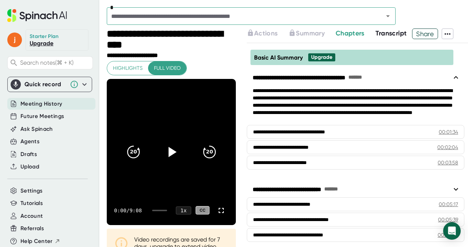
click at [51, 104] on span "Meeting History" at bounding box center [41, 104] width 42 height 8
click at [348, 34] on span "Chapters" at bounding box center [350, 33] width 29 height 8
click at [389, 35] on span "Transcript" at bounding box center [391, 33] width 31 height 8
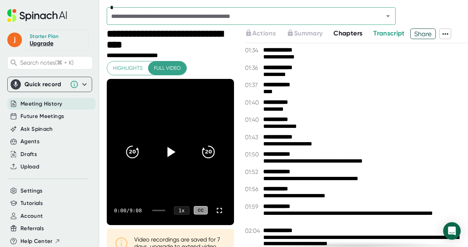
click at [52, 108] on div "Meeting History" at bounding box center [51, 104] width 88 height 12
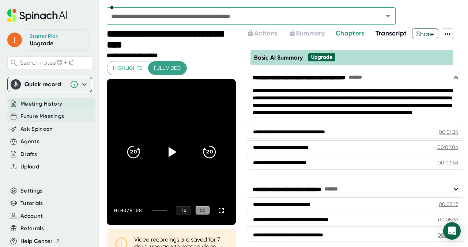
click at [46, 117] on span "Future Meetings" at bounding box center [42, 116] width 44 height 8
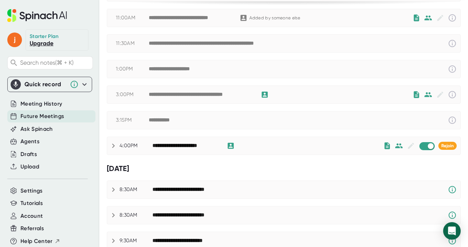
scroll to position [123, 0]
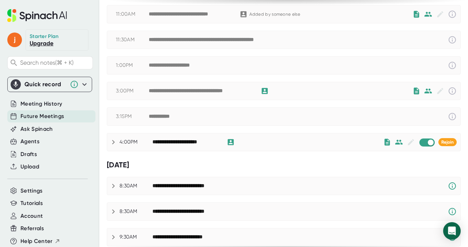
click at [311, 142] on div "**********" at bounding box center [267, 142] width 231 height 9
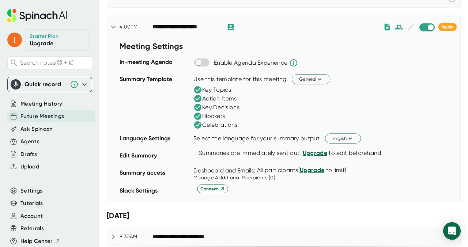
scroll to position [237, 0]
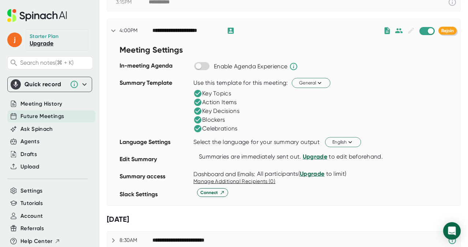
click at [450, 31] on span "Rejoin" at bounding box center [447, 30] width 12 height 5
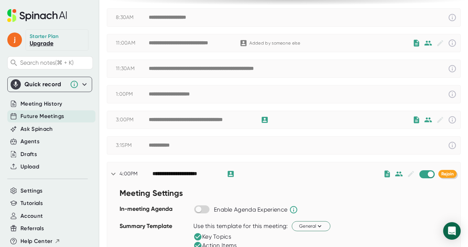
scroll to position [93, 0]
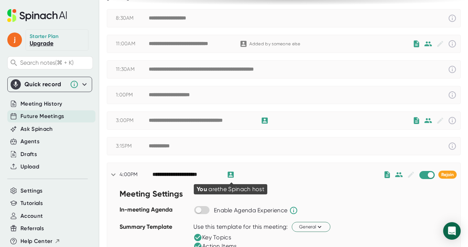
click at [230, 175] on icon at bounding box center [231, 175] width 6 height 6
click at [197, 173] on div "**********" at bounding box center [185, 175] width 67 height 7
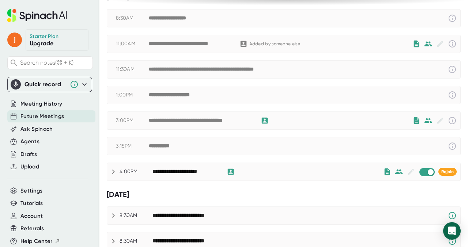
click at [197, 173] on div "**********" at bounding box center [185, 172] width 67 height 7
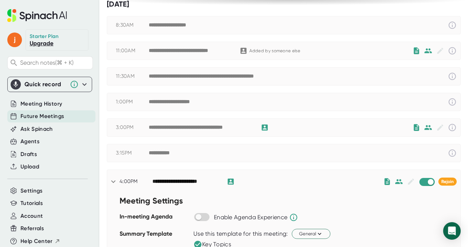
scroll to position [0, 0]
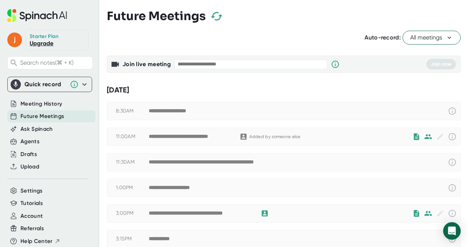
click at [44, 43] on link "Upgrade" at bounding box center [42, 43] width 24 height 7
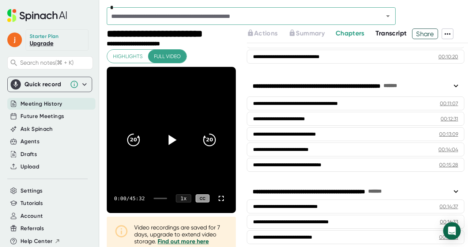
scroll to position [97, 0]
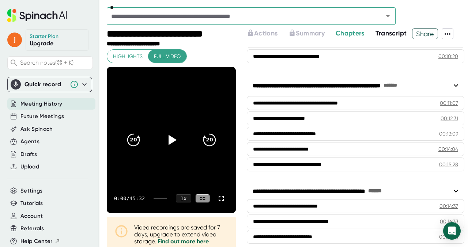
click at [447, 34] on icon at bounding box center [447, 34] width 9 height 9
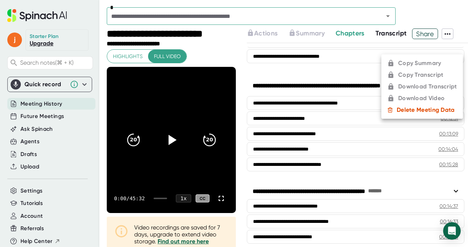
click at [361, 52] on div at bounding box center [234, 123] width 468 height 247
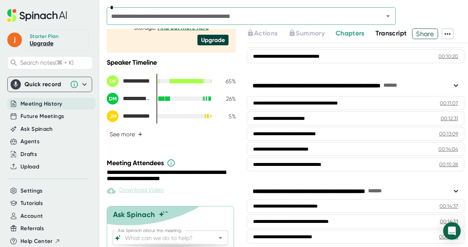
scroll to position [239, 0]
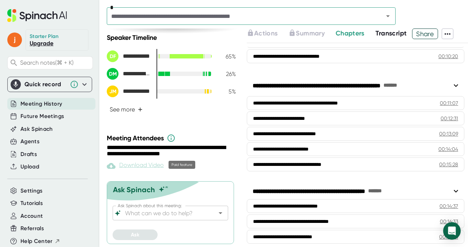
click at [136, 164] on div "Download Video" at bounding box center [135, 166] width 57 height 9
click at [43, 41] on link "Upgrade" at bounding box center [42, 43] width 24 height 7
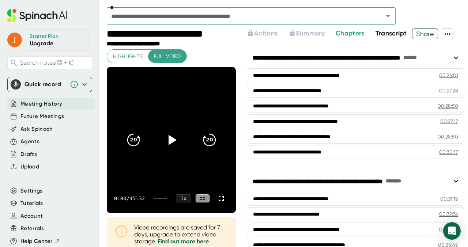
scroll to position [599, 0]
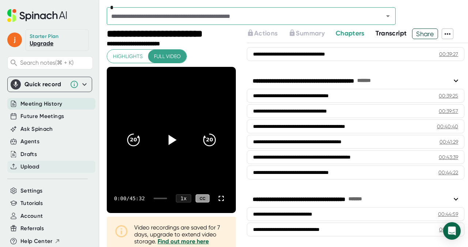
click at [36, 166] on span "Upload" at bounding box center [29, 167] width 19 height 8
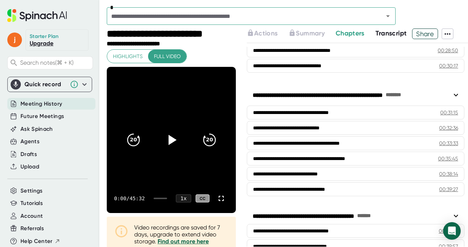
scroll to position [599, 0]
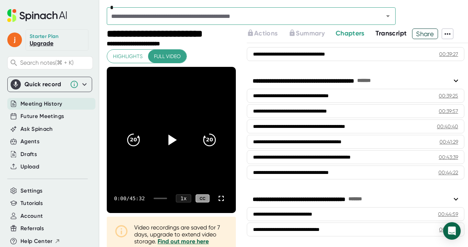
click at [169, 140] on icon at bounding box center [172, 140] width 8 height 11
click at [208, 140] on icon "20" at bounding box center [209, 140] width 18 height 18
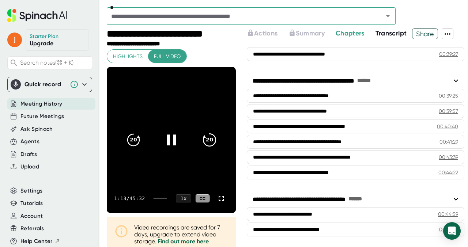
click at [208, 140] on icon "20" at bounding box center [209, 140] width 18 height 18
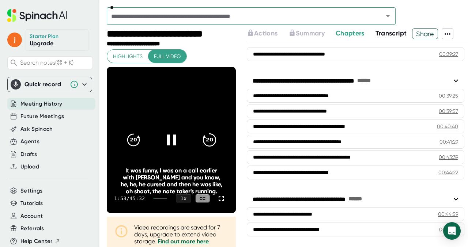
click at [208, 140] on icon "20" at bounding box center [209, 140] width 18 height 18
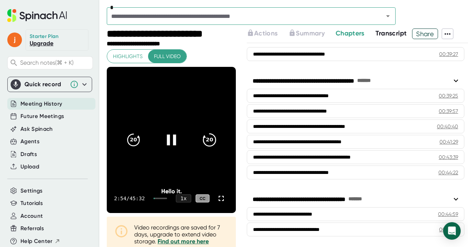
click at [208, 140] on icon "20" at bounding box center [209, 140] width 18 height 18
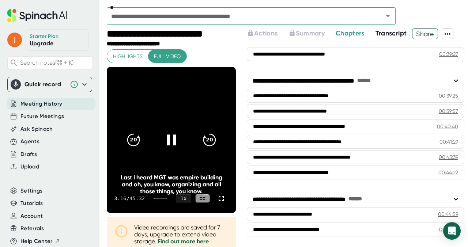
click at [172, 140] on icon at bounding box center [171, 140] width 9 height 11
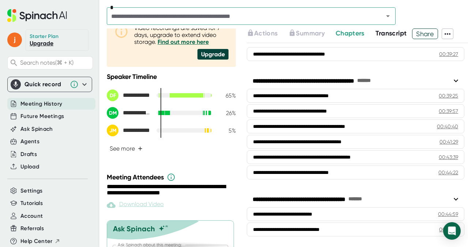
scroll to position [239, 0]
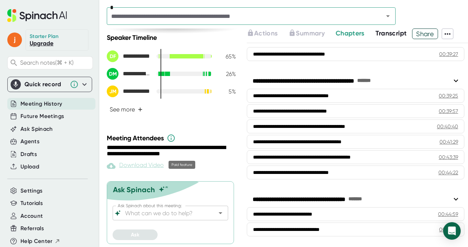
click at [136, 164] on div "Download Video" at bounding box center [135, 166] width 57 height 9
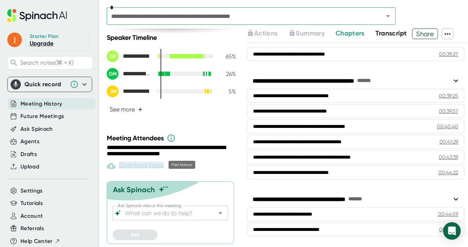
click at [136, 164] on div "Download Video" at bounding box center [135, 166] width 57 height 9
click at [48, 43] on link "Upgrade" at bounding box center [42, 43] width 24 height 7
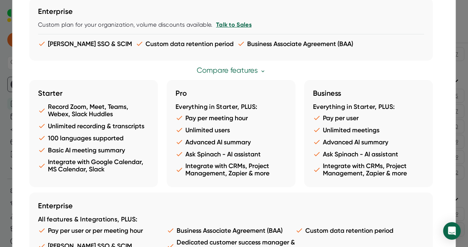
scroll to position [209, 0]
